Goal: Task Accomplishment & Management: Manage account settings

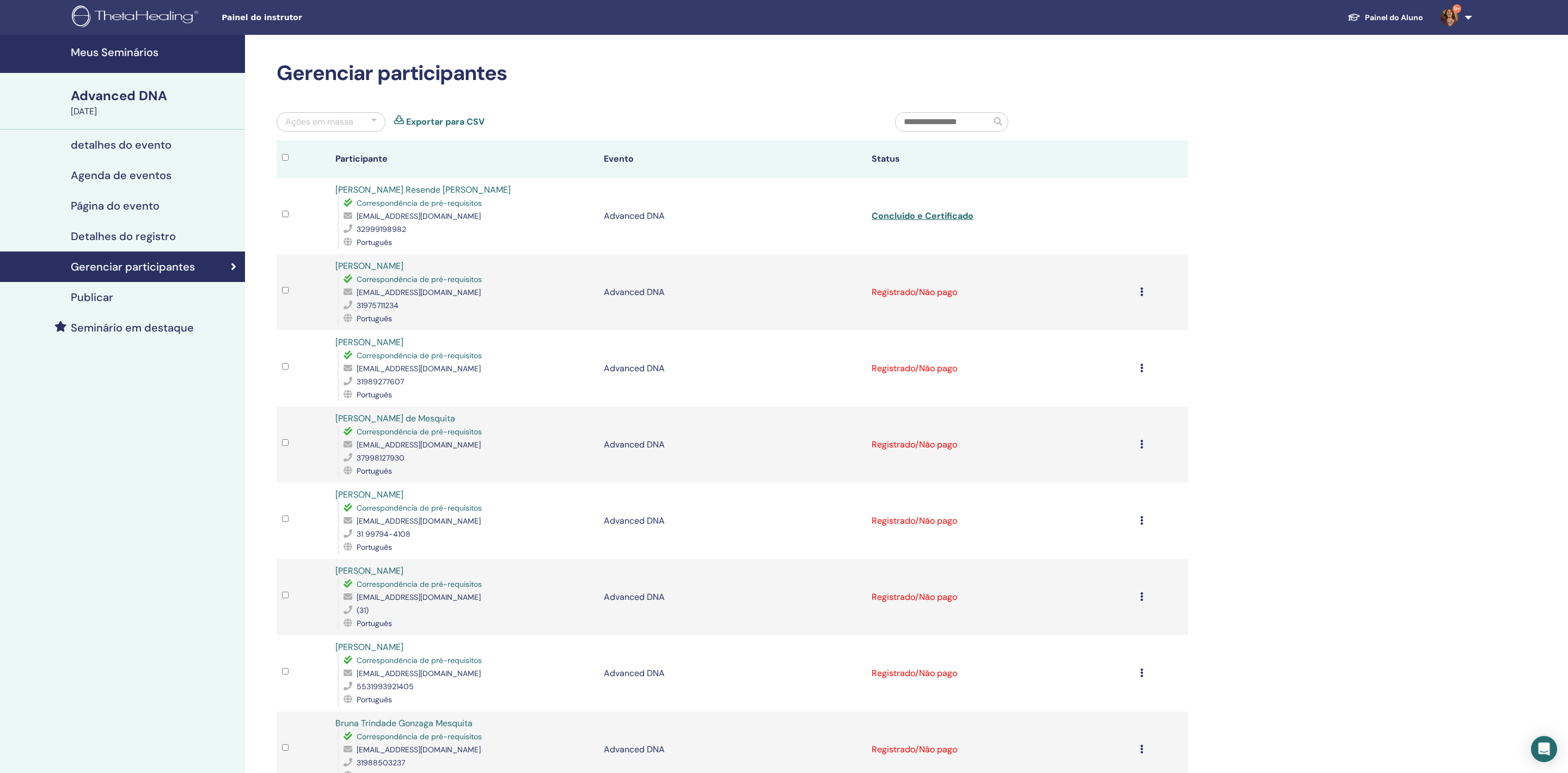
scroll to position [95, 0]
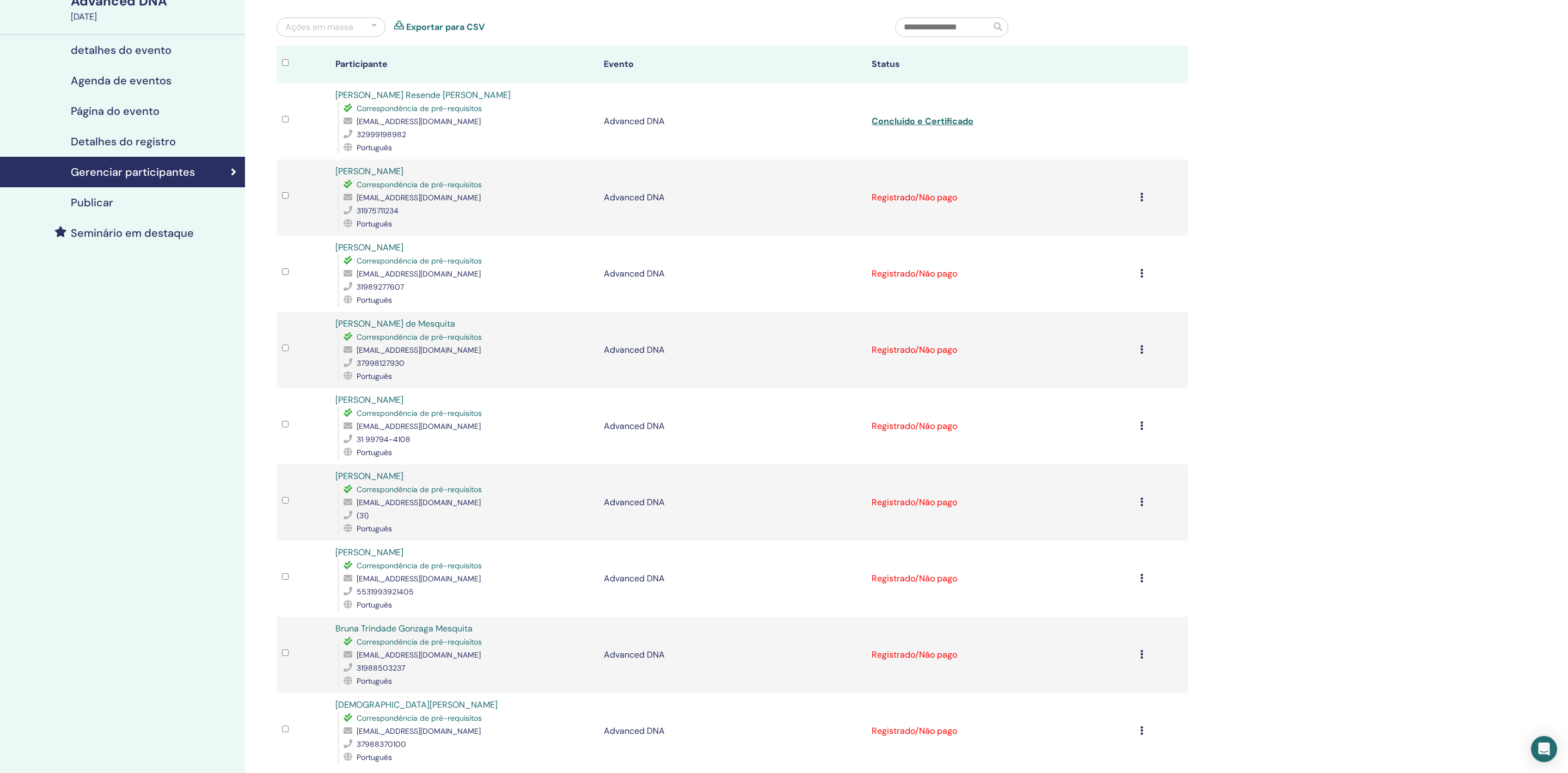
click at [1135, 219] on td "Cancelar registro Não certifique-se automaticamente Marcar como pago Marcar com…" at bounding box center [1161, 197] width 54 height 76
click at [1140, 201] on icon at bounding box center [1141, 197] width 3 height 9
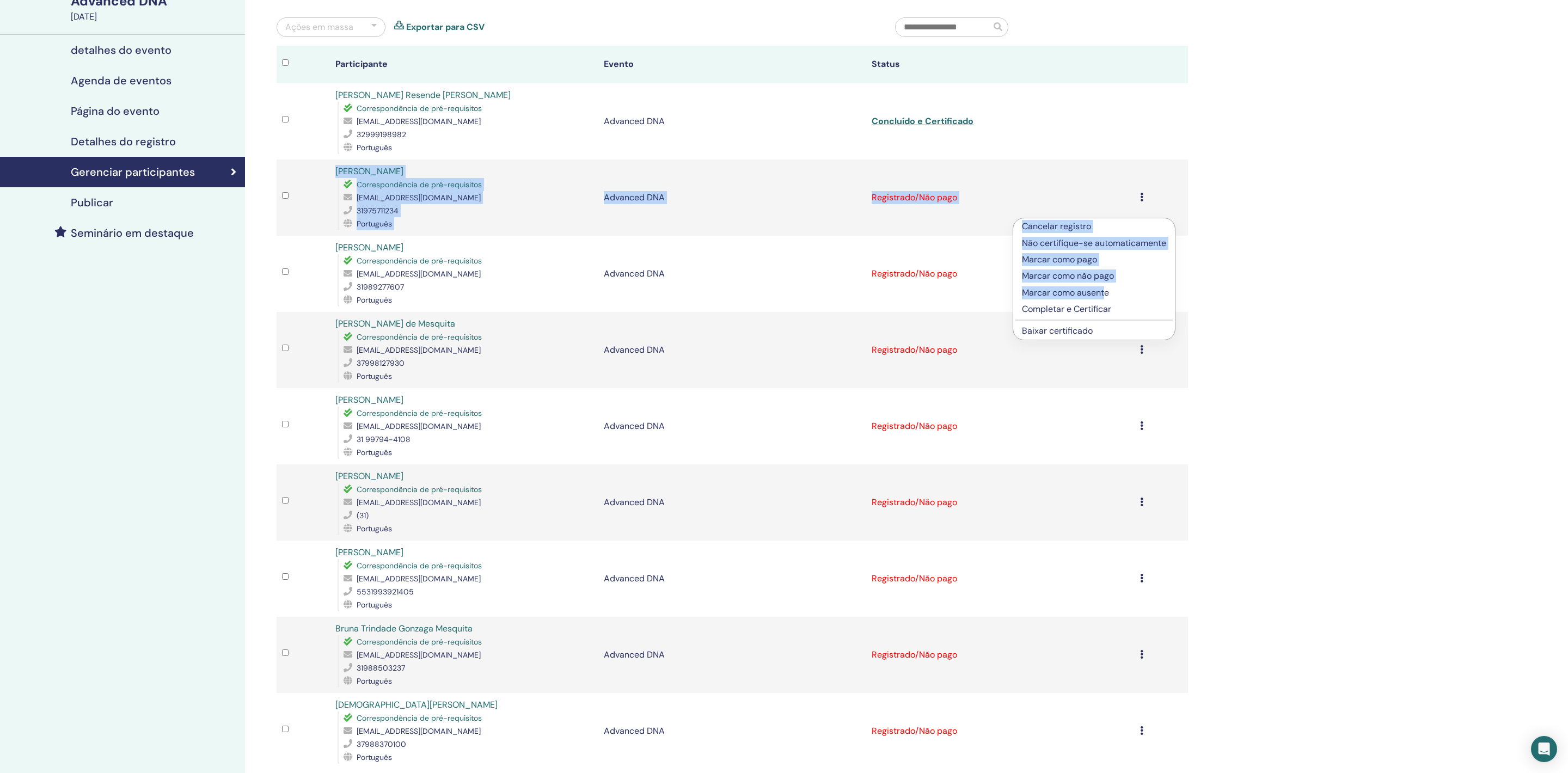
drag, startPoint x: 1122, startPoint y: 338, endPoint x: 1119, endPoint y: 302, distance: 36.1
click at [1119, 302] on ul "Cancelar registro Não certifique-se automaticamente Marcar como pago Marcar com…" at bounding box center [1094, 279] width 162 height 121
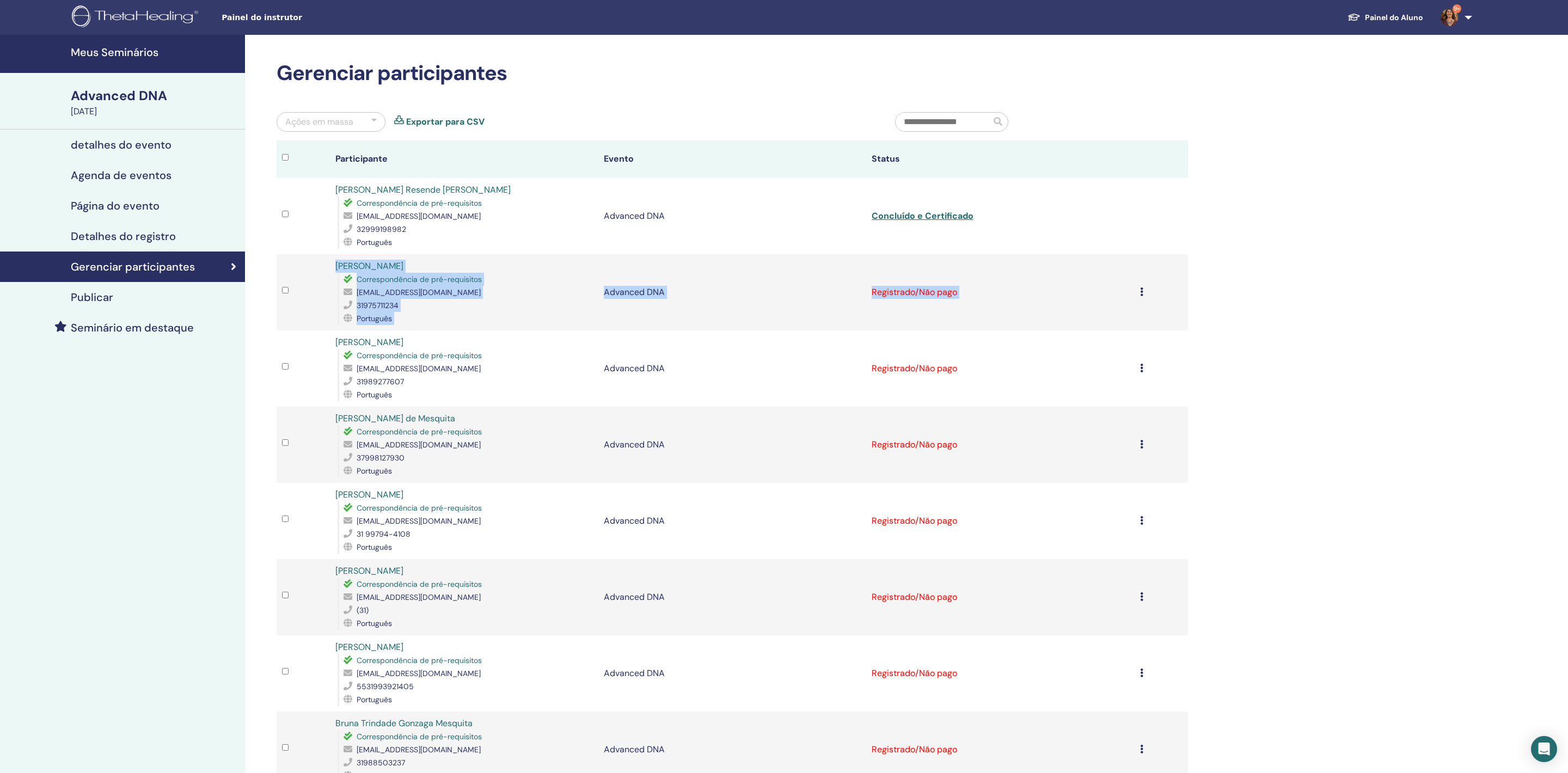
scroll to position [0, 0]
click at [617, 96] on div "Gerenciar participantes Ações em massa Exportar para CSV Participante Evento St…" at bounding box center [732, 484] width 925 height 846
click at [144, 273] on h4 "Gerenciar participantes" at bounding box center [133, 267] width 124 height 13
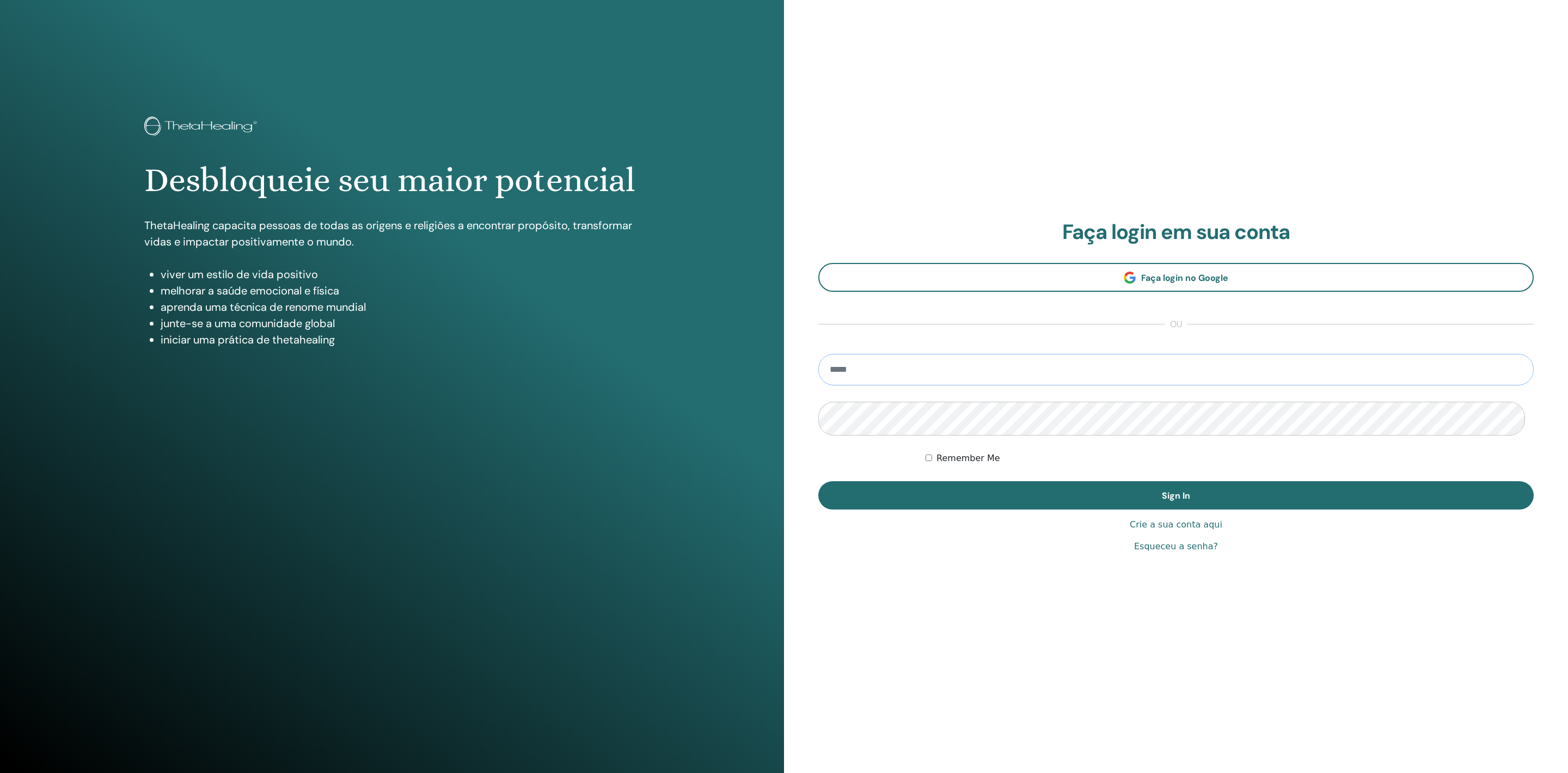
type input "**********"
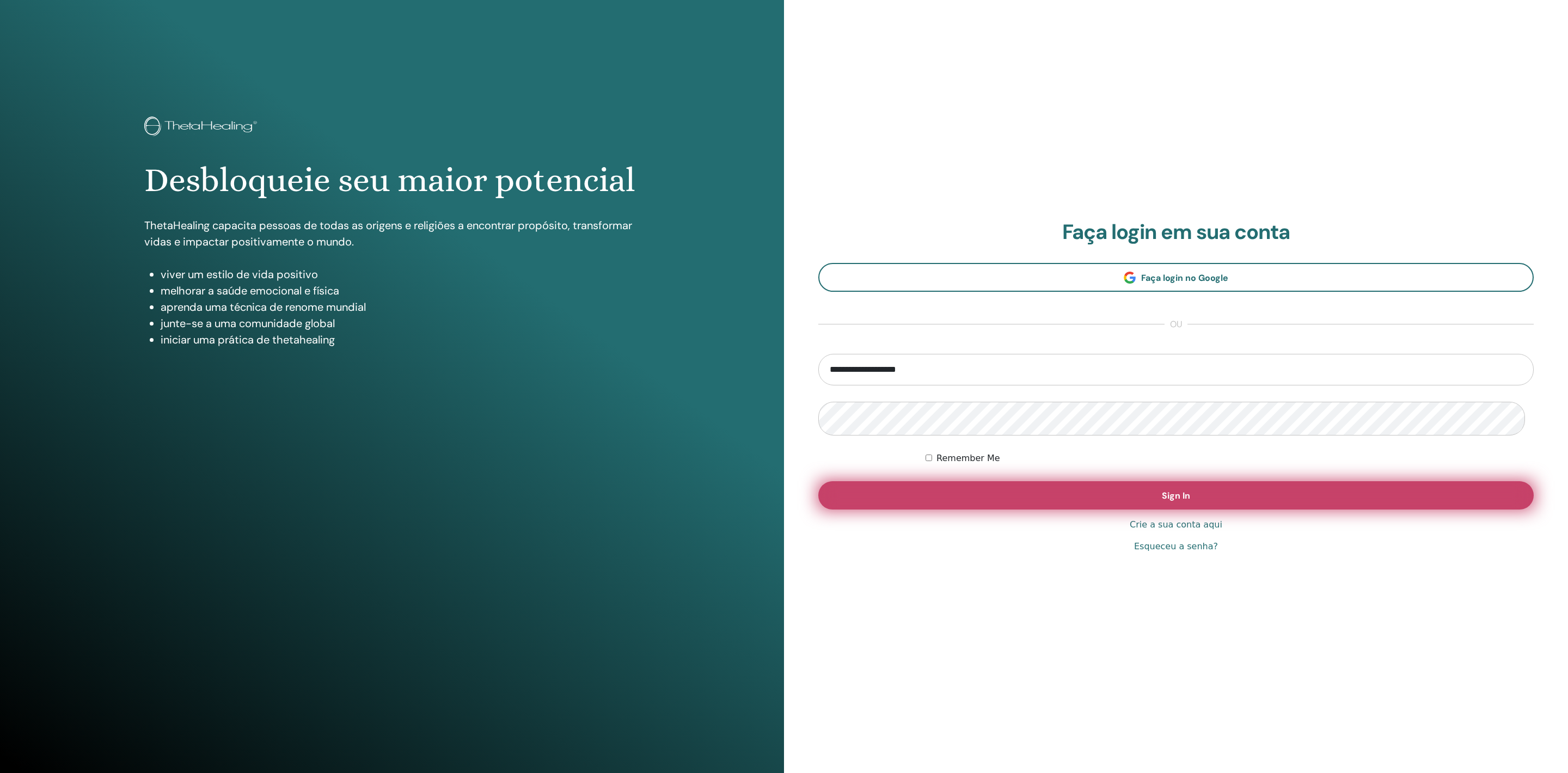
click at [1009, 501] on button "Sign In" at bounding box center [1175, 495] width 715 height 29
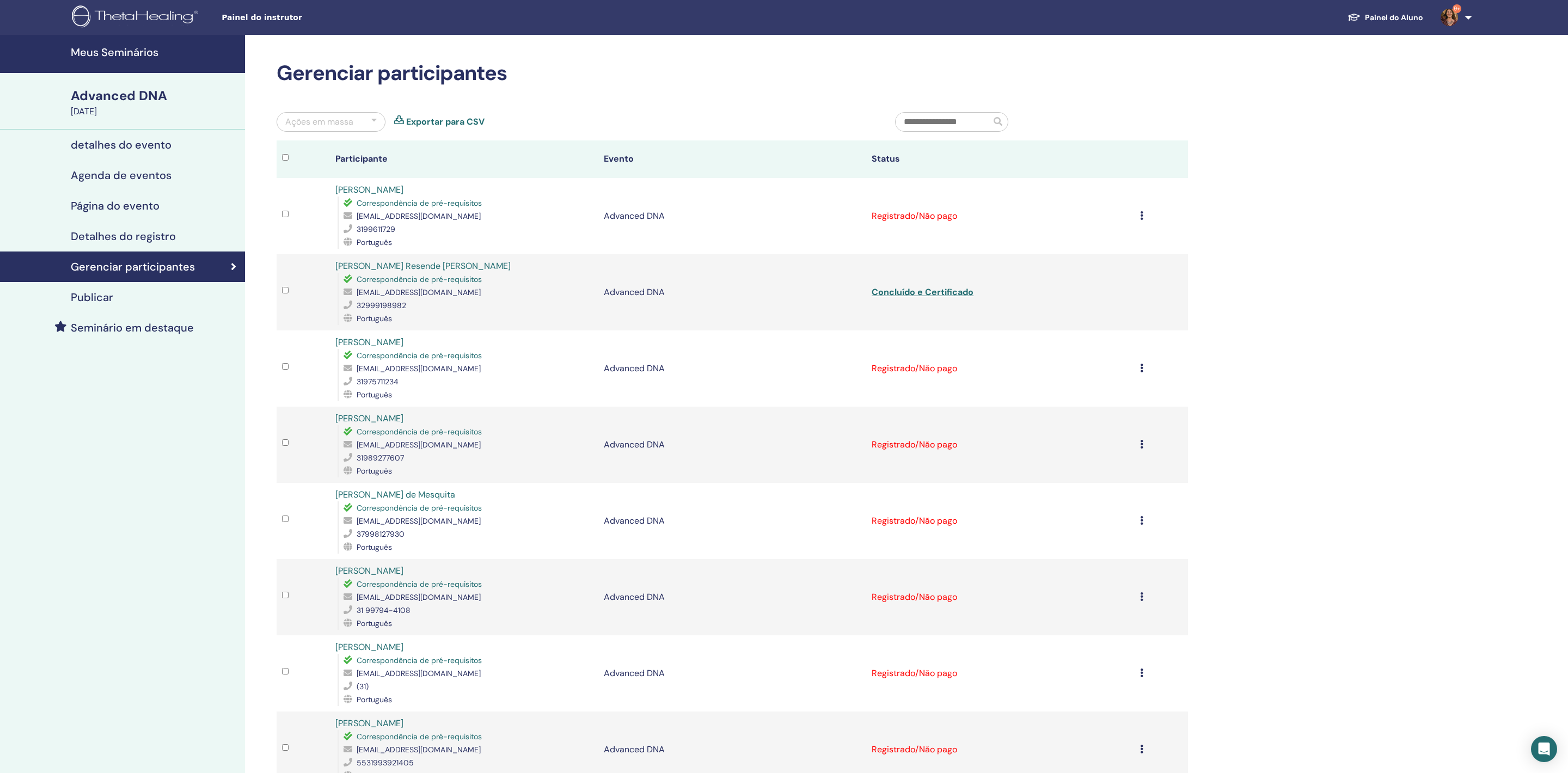
click at [1420, 286] on div "Meus Seminários Advanced DNA September 12, 2025 detalhes do evento Agenda de ev…" at bounding box center [784, 585] width 1568 height 1101
click at [377, 121] on div "Ações em massa" at bounding box center [331, 122] width 109 height 19
click at [340, 303] on p "Certificar todos os participantes" at bounding box center [331, 290] width 90 height 26
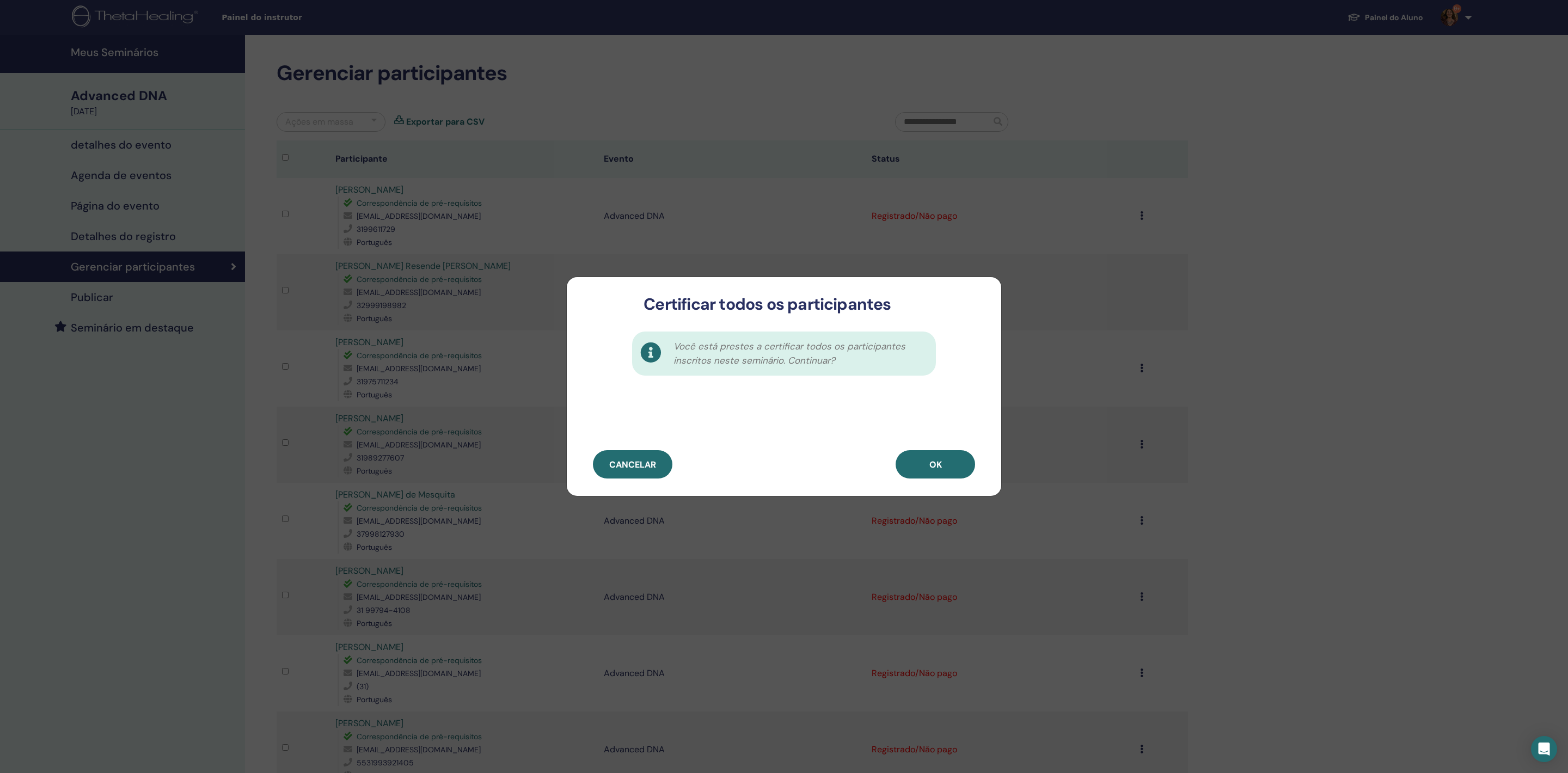
click at [921, 447] on div "Você está prestes a certificar todos os participantes inscritos neste seminário…" at bounding box center [784, 382] width 435 height 136
click at [930, 466] on span "OK" at bounding box center [936, 464] width 13 height 12
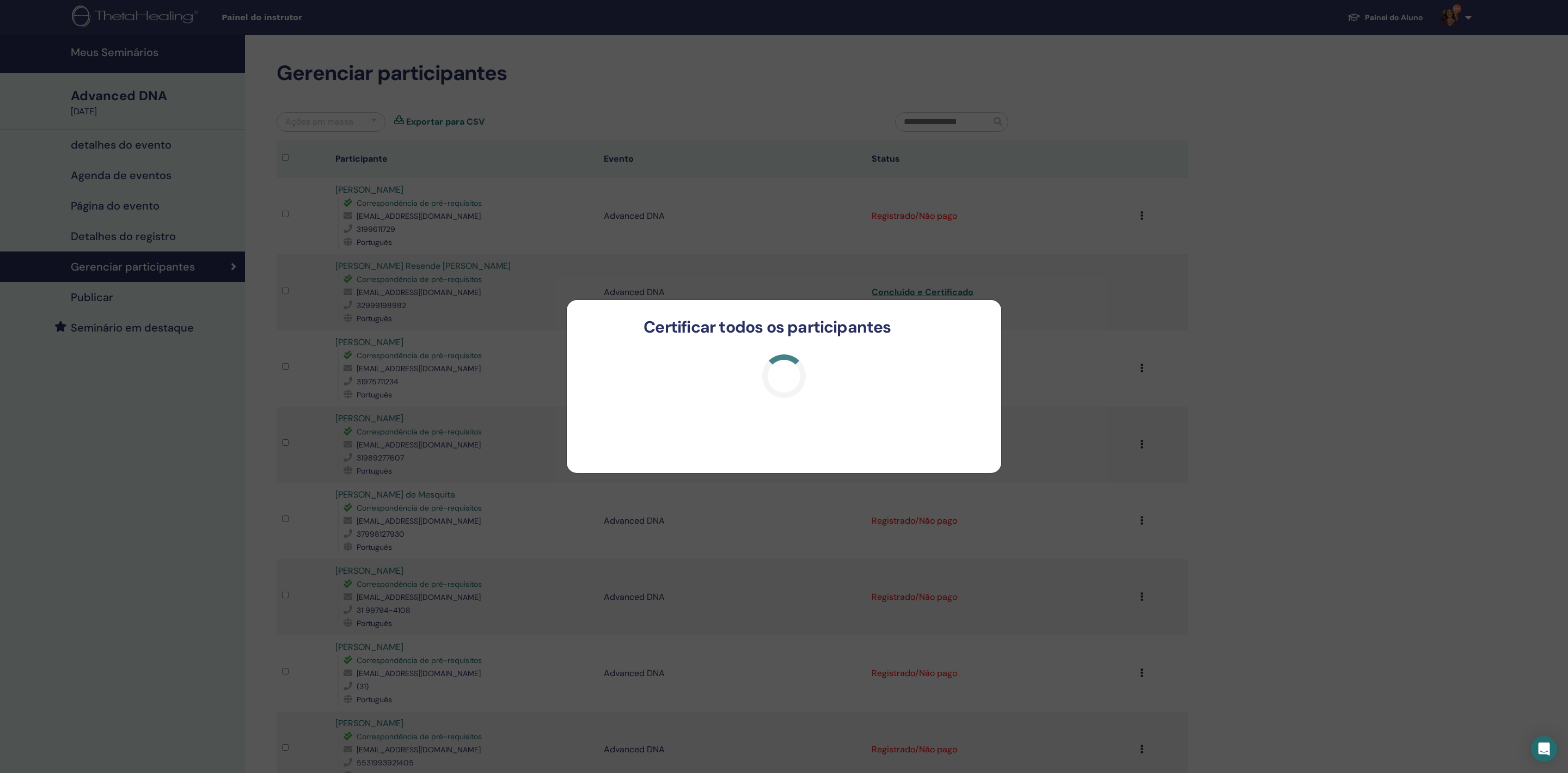
click at [1379, 447] on div "Certificar todos os participantes" at bounding box center [784, 386] width 1568 height 773
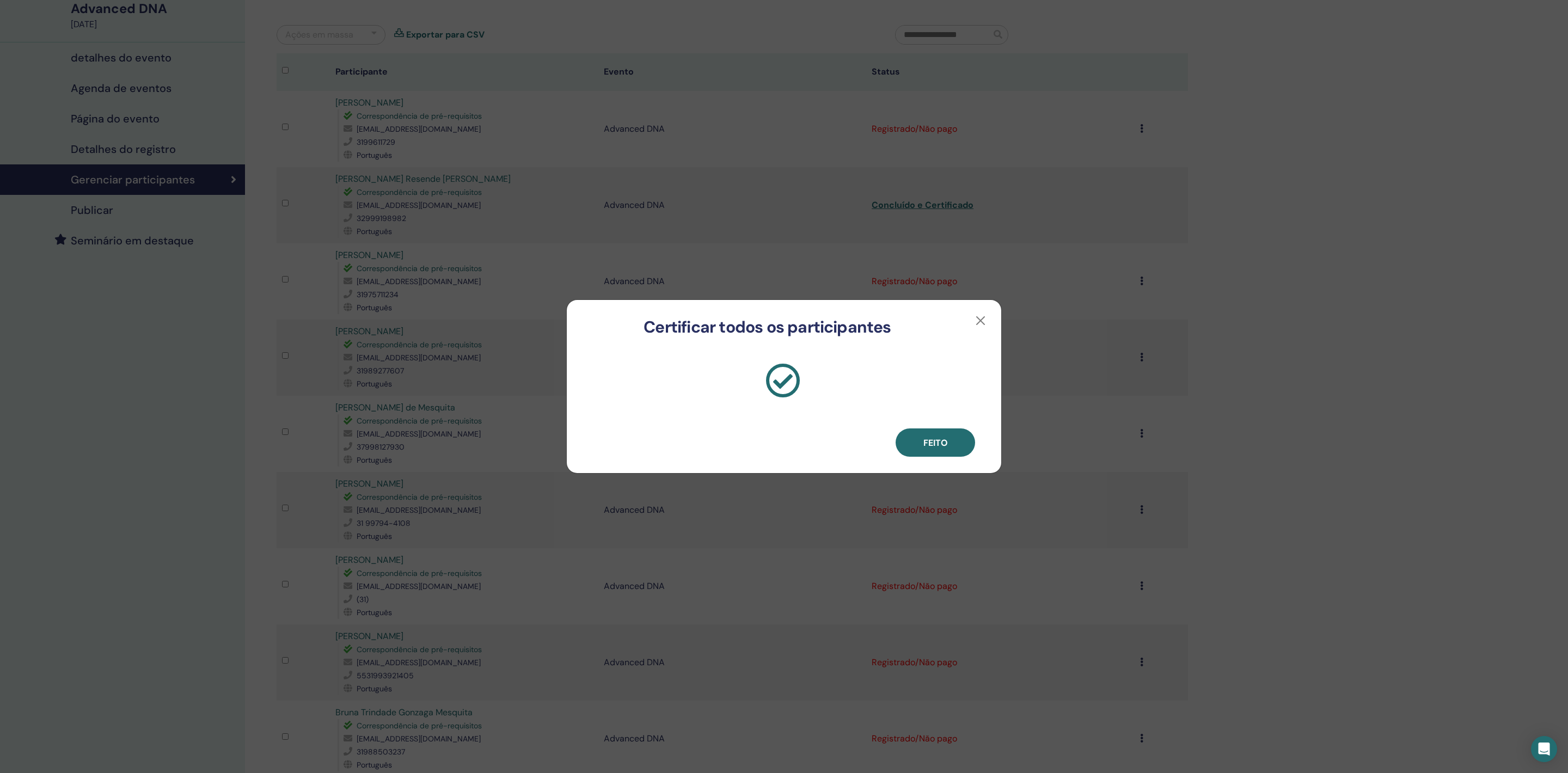
scroll to position [87, 0]
click at [950, 447] on button "Feito" at bounding box center [935, 442] width 80 height 29
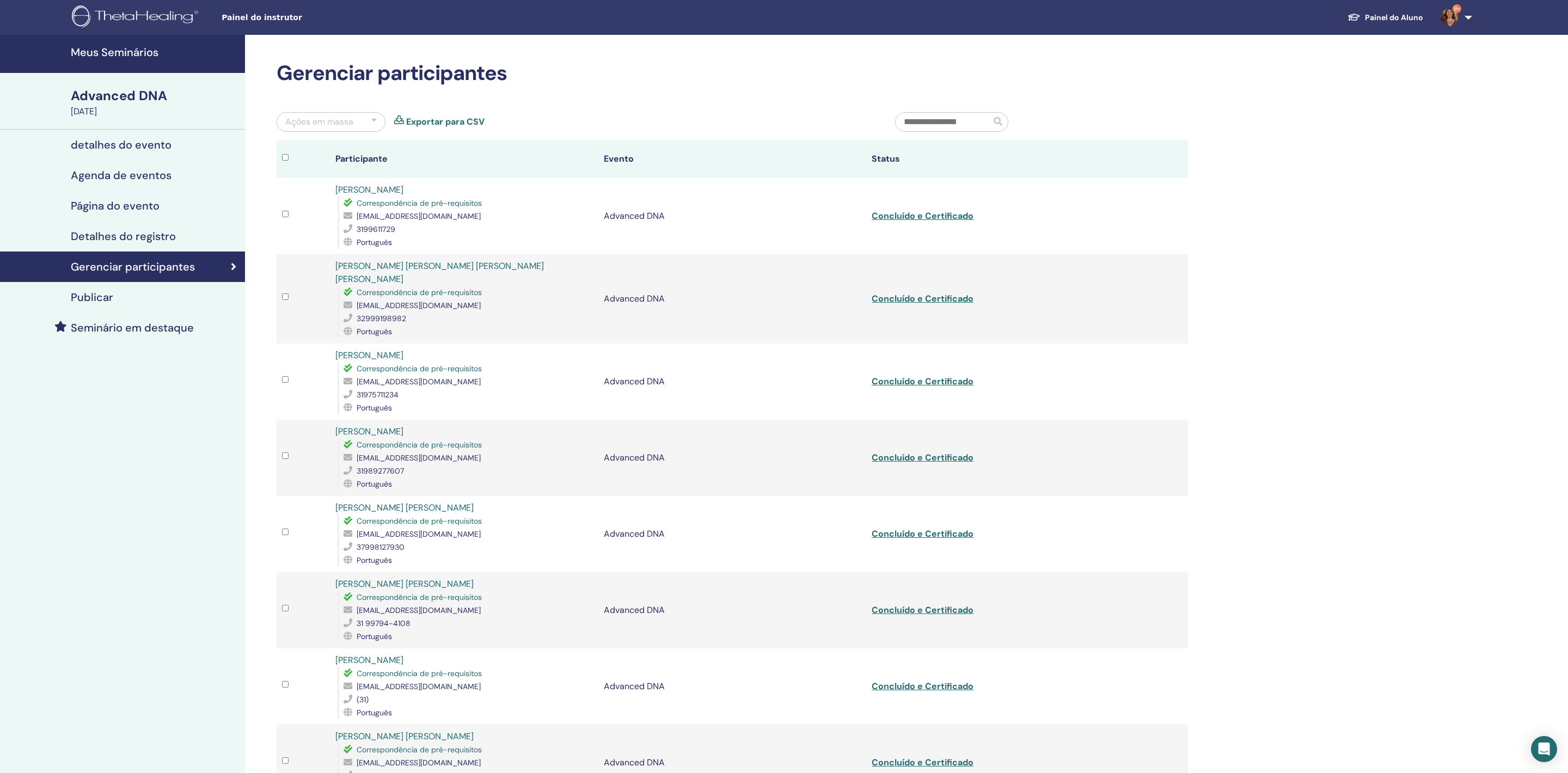
click at [108, 50] on h4 "Meus Seminários" at bounding box center [154, 52] width 167 height 13
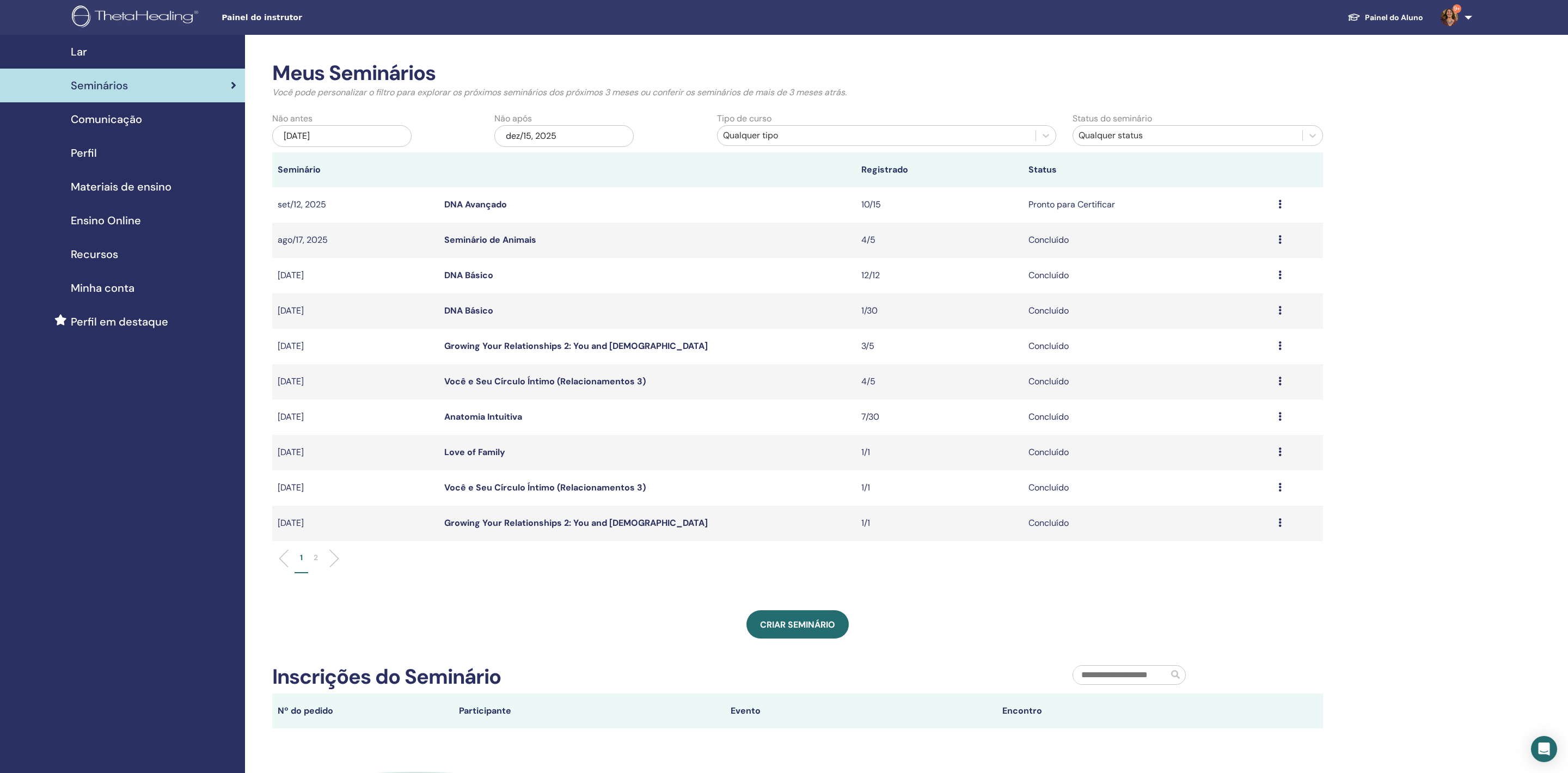
click at [1390, 508] on div "Meus Seminários Você pode personalizar o filtro para explorar os próximos semin…" at bounding box center [833, 458] width 1176 height 846
